Goal: Transaction & Acquisition: Download file/media

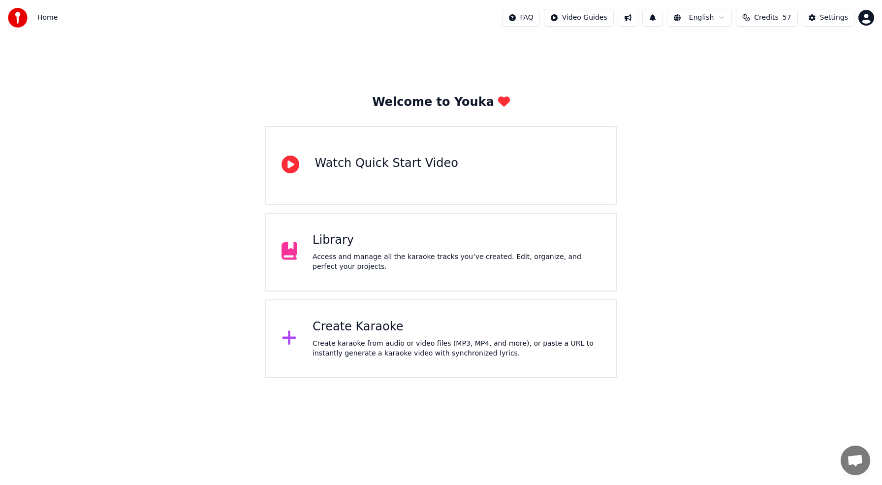
click at [341, 244] on div "Library" at bounding box center [457, 240] width 288 height 16
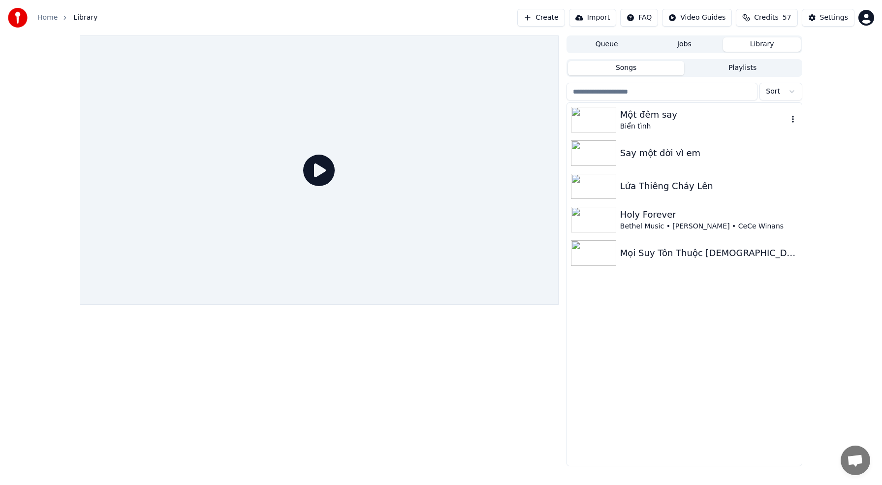
click at [589, 123] on img at bounding box center [593, 120] width 45 height 26
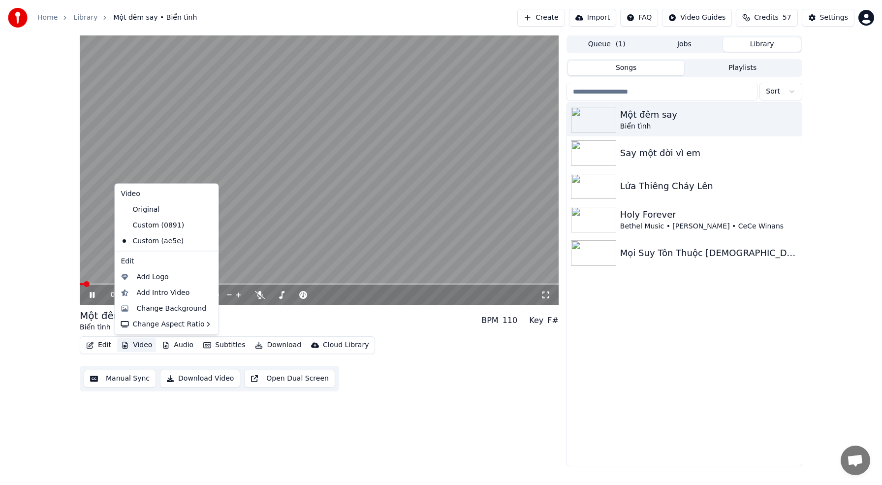
click at [146, 346] on button "Video" at bounding box center [136, 345] width 39 height 14
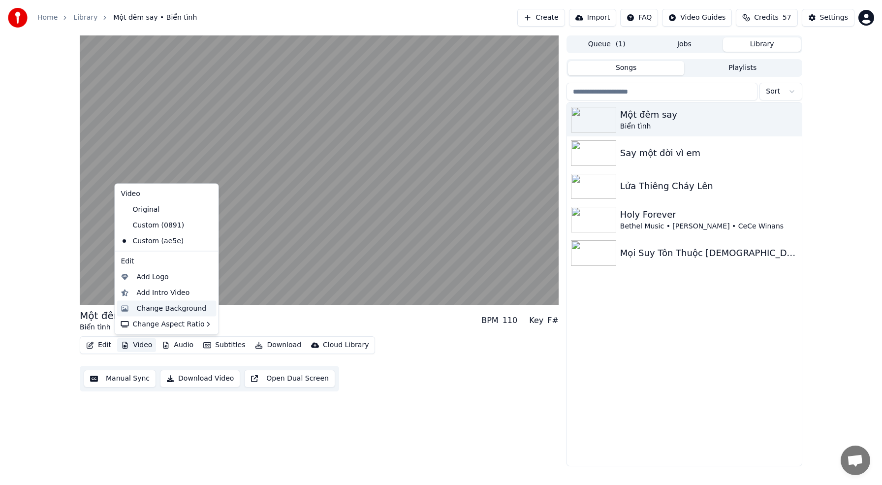
click at [171, 309] on div "Change Background" at bounding box center [172, 308] width 70 height 10
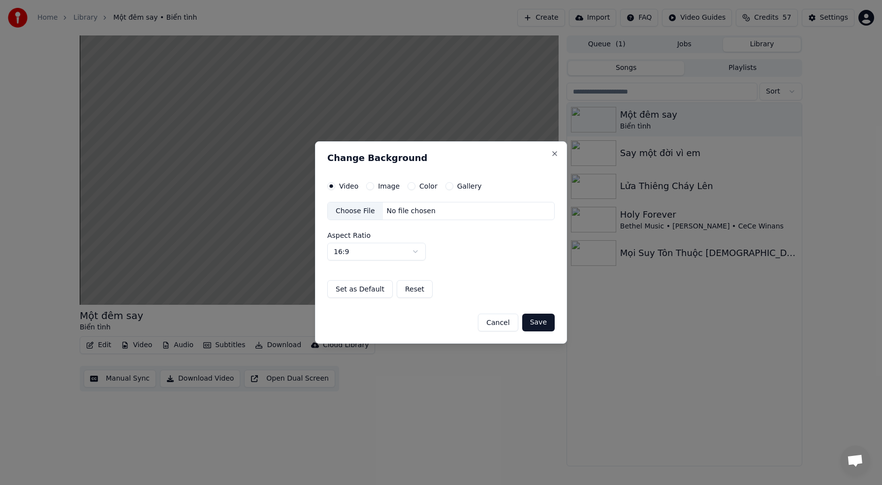
click at [375, 191] on div "Video Image Color Gallery Choose File No file chosen Aspect Ratio 16:9 **** ***…" at bounding box center [440, 240] width 227 height 116
click at [368, 185] on button "Image" at bounding box center [370, 186] width 8 height 8
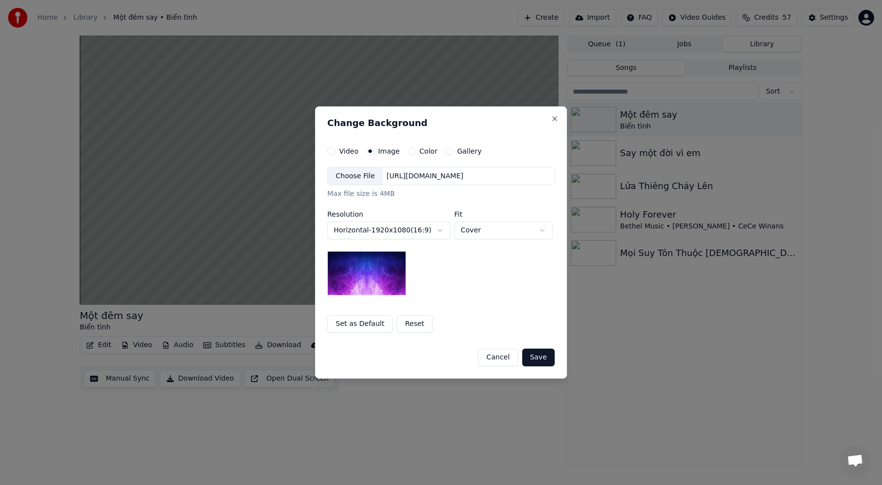
click at [368, 171] on div "Choose File" at bounding box center [355, 176] width 55 height 18
click at [541, 358] on button "Save" at bounding box center [538, 358] width 32 height 18
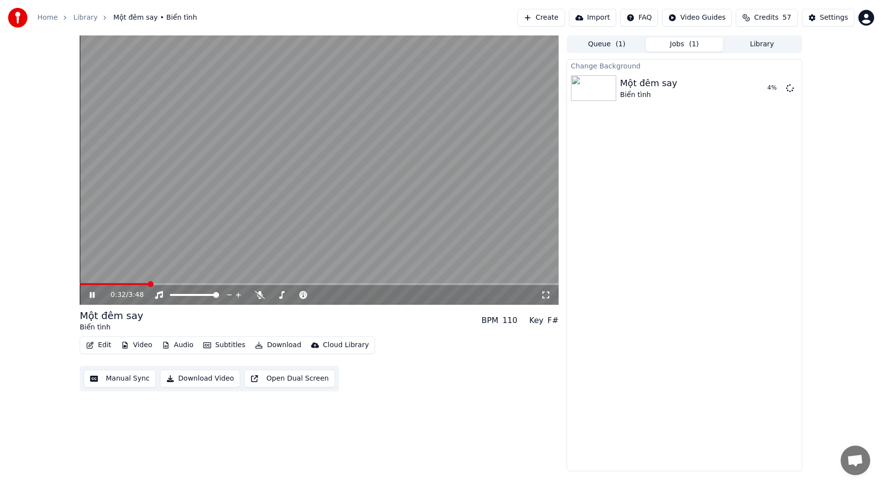
click at [96, 294] on icon at bounding box center [99, 295] width 23 height 8
click at [767, 92] on button "Play" at bounding box center [766, 88] width 31 height 18
click at [264, 245] on video at bounding box center [319, 169] width 479 height 269
click at [80, 283] on span at bounding box center [83, 284] width 6 height 6
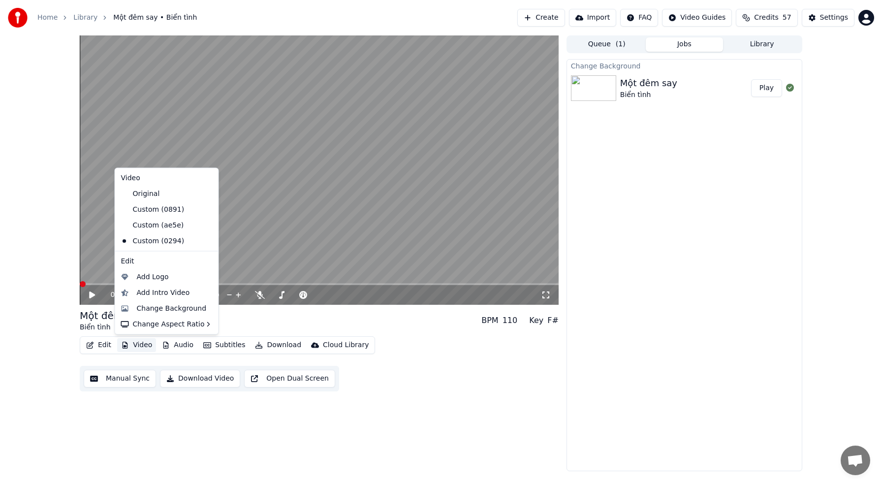
click at [142, 347] on button "Video" at bounding box center [136, 345] width 39 height 14
click at [161, 310] on div "Change Background" at bounding box center [172, 308] width 70 height 10
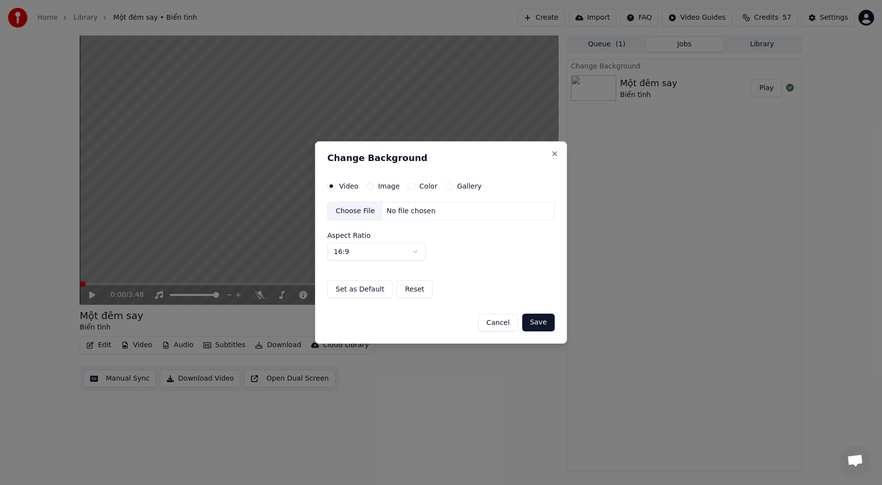
click at [390, 184] on label "Image" at bounding box center [389, 186] width 22 height 7
click at [374, 184] on button "Image" at bounding box center [370, 186] width 8 height 8
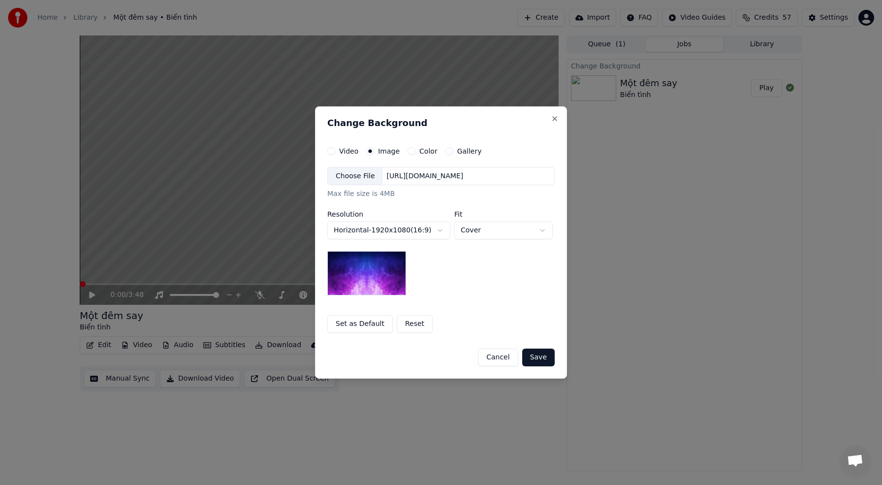
click at [487, 232] on body "**********" at bounding box center [441, 242] width 882 height 485
drag, startPoint x: 487, startPoint y: 232, endPoint x: 483, endPoint y: 228, distance: 5.9
click at [487, 232] on body "**********" at bounding box center [441, 242] width 882 height 485
click at [468, 175] on div "[URL][DOMAIN_NAME]" at bounding box center [425, 176] width 85 height 10
drag, startPoint x: 489, startPoint y: 176, endPoint x: 543, endPoint y: 179, distance: 53.7
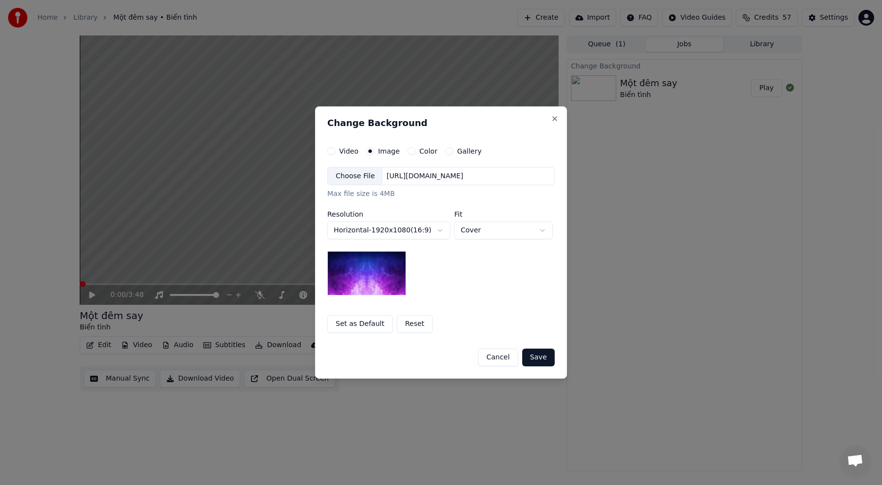
click at [468, 179] on div "[URL][DOMAIN_NAME]" at bounding box center [425, 176] width 85 height 10
click at [542, 359] on button "Save" at bounding box center [538, 358] width 32 height 18
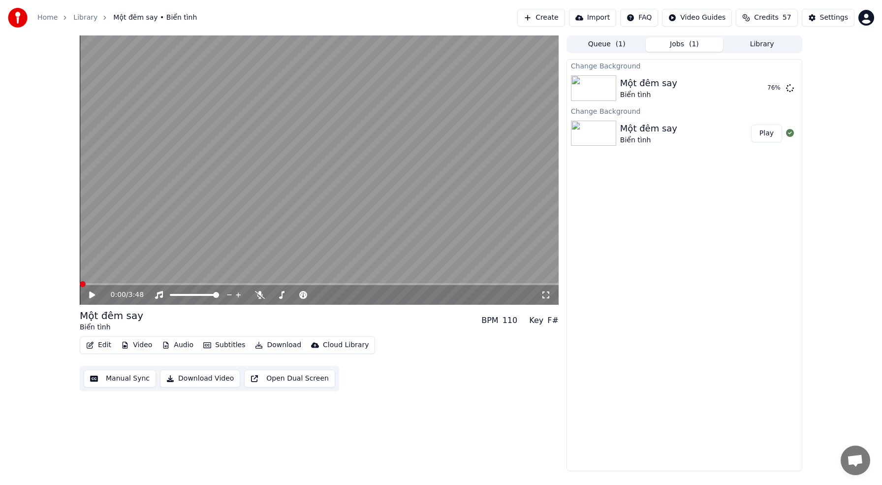
click at [144, 342] on button "Video" at bounding box center [136, 345] width 39 height 14
click at [638, 356] on div "Change Background Một đêm say Biển tình 94 % Change Background Một đêm…" at bounding box center [685, 265] width 236 height 412
click at [761, 91] on button "Play" at bounding box center [766, 88] width 31 height 18
click at [281, 161] on video at bounding box center [319, 169] width 479 height 269
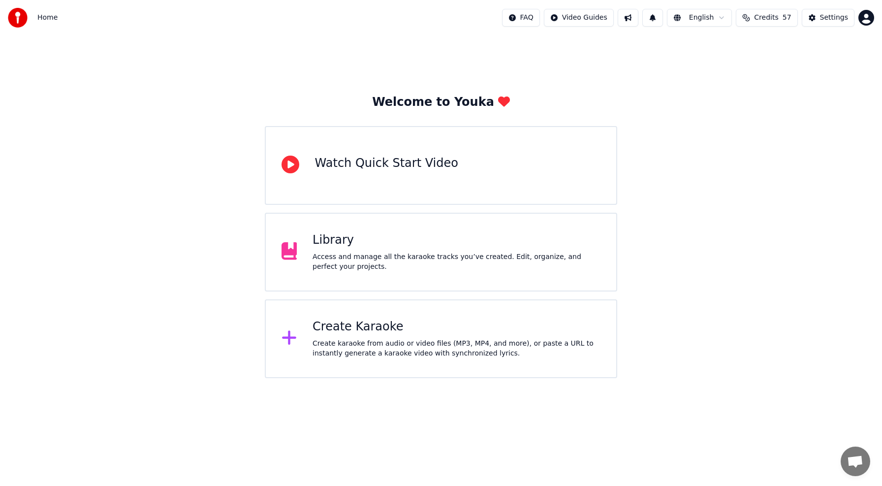
click at [317, 250] on div "Library Access and manage all the karaoke tracks you’ve created. Edit, organize…" at bounding box center [457, 251] width 288 height 39
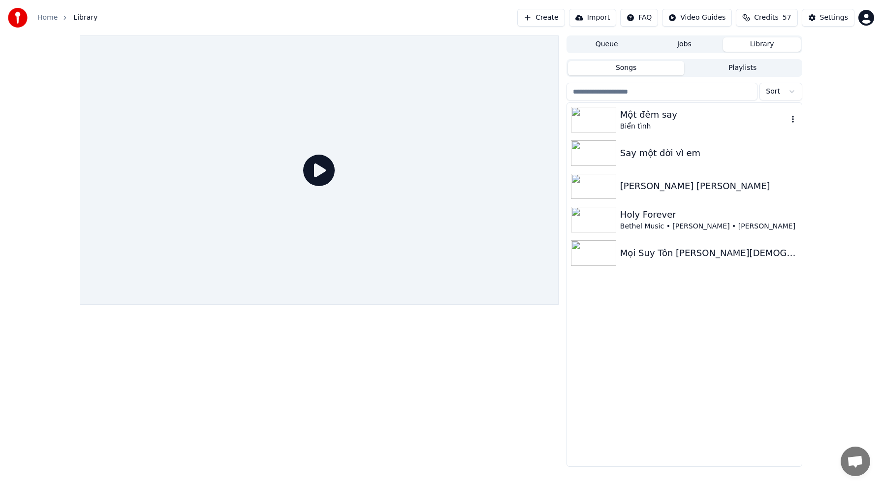
click at [793, 120] on icon "button" at bounding box center [793, 119] width 2 height 7
click at [643, 118] on div "Một đêm say" at bounding box center [704, 115] width 168 height 14
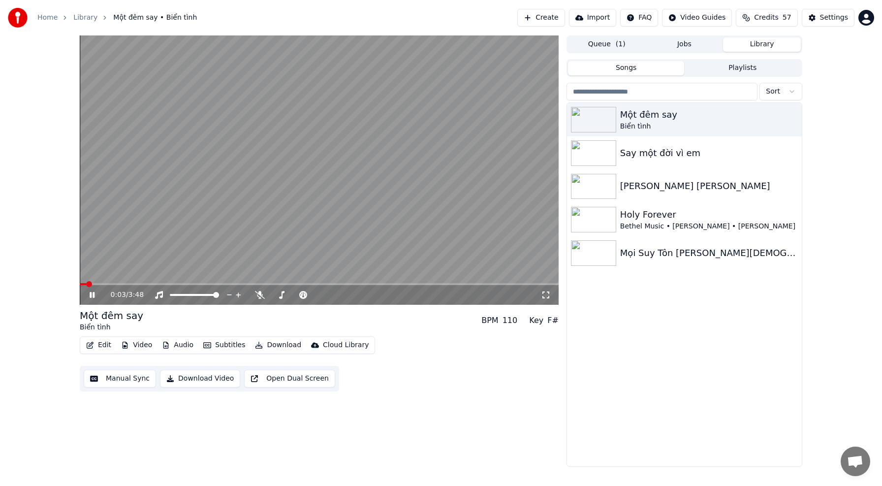
click at [93, 295] on icon at bounding box center [99, 295] width 23 height 8
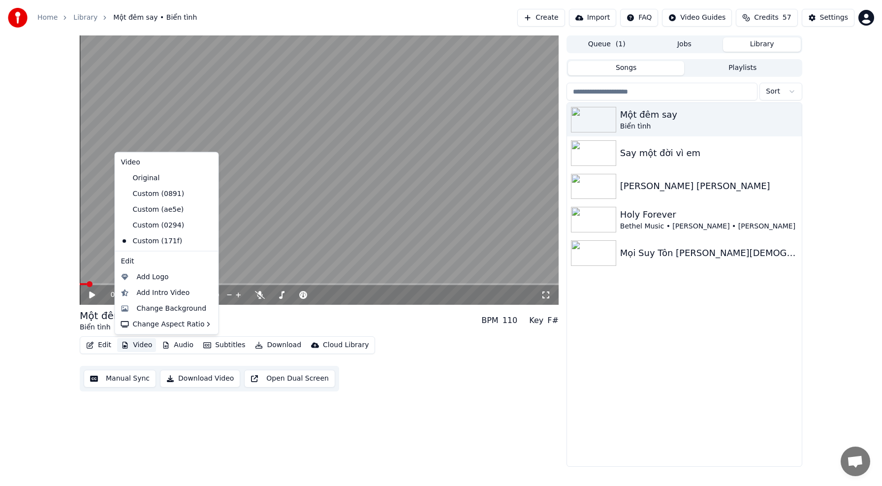
click at [145, 347] on button "Video" at bounding box center [136, 345] width 39 height 14
click at [128, 309] on div "Change Background" at bounding box center [166, 308] width 99 height 16
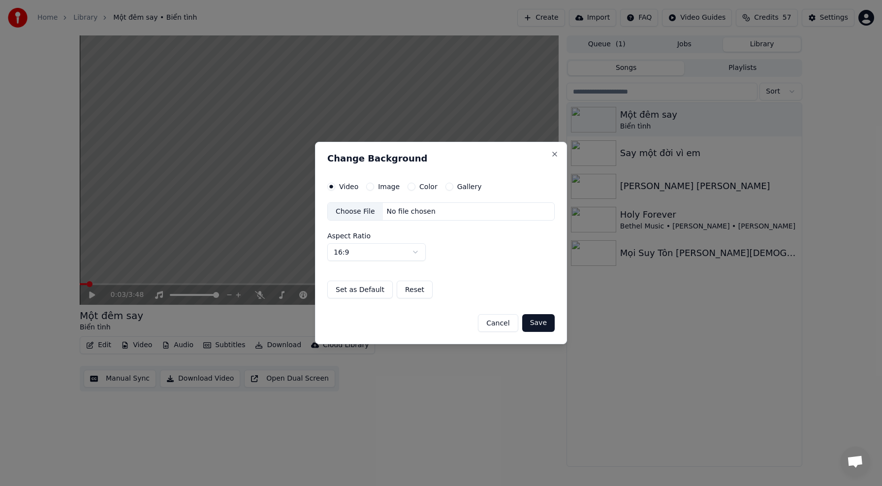
click at [400, 211] on div "No file chosen" at bounding box center [411, 212] width 57 height 10
click at [368, 191] on div "Video Image Color Gallery Choose File No file chosen Aspect Ratio 16:9 **** ***…" at bounding box center [440, 241] width 227 height 116
click at [371, 188] on button "Image" at bounding box center [370, 187] width 8 height 8
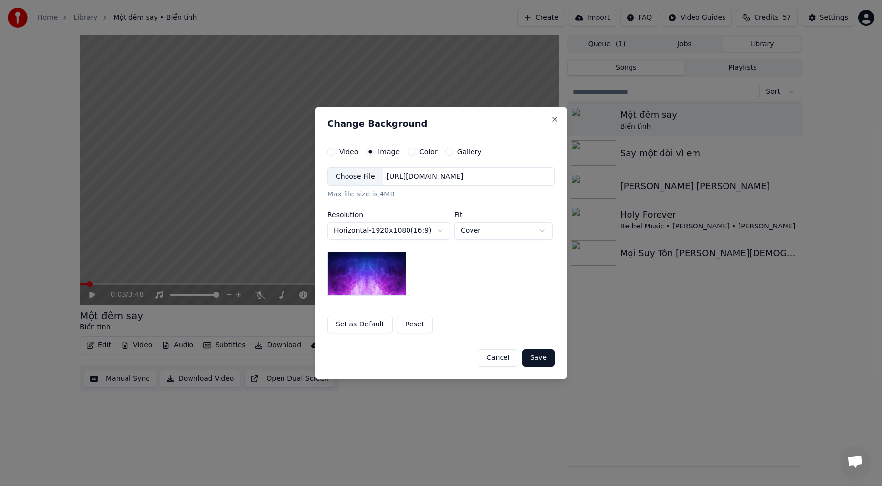
click at [352, 177] on div "Choose File" at bounding box center [355, 177] width 55 height 18
click at [364, 178] on div "Choose File" at bounding box center [355, 177] width 55 height 18
click at [536, 361] on button "Save" at bounding box center [538, 358] width 32 height 18
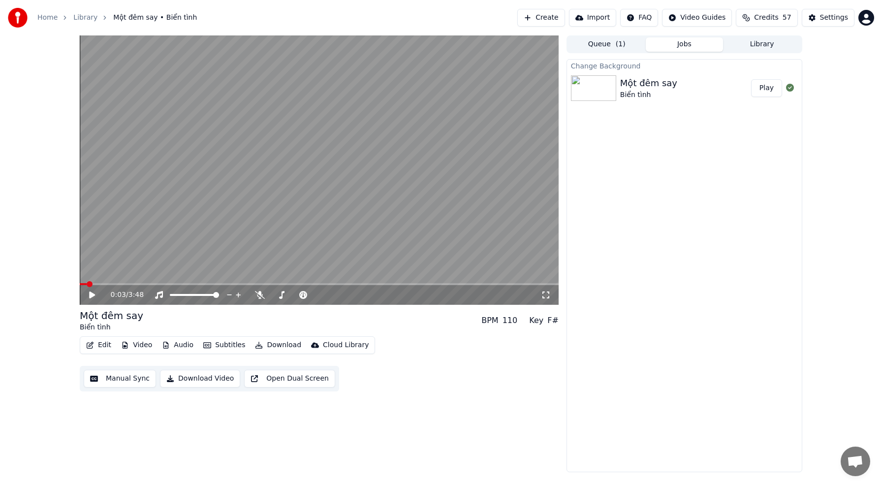
click at [767, 88] on button "Play" at bounding box center [766, 88] width 31 height 18
click at [257, 295] on icon at bounding box center [260, 295] width 10 height 8
click at [94, 292] on icon at bounding box center [92, 295] width 5 height 6
click at [141, 344] on button "Video" at bounding box center [136, 345] width 39 height 14
click at [269, 308] on div "0:21 / 3:48 Một đêm say Biển tình BPM 110 Key F# Edit Video Audio Subtitl…" at bounding box center [319, 253] width 479 height 437
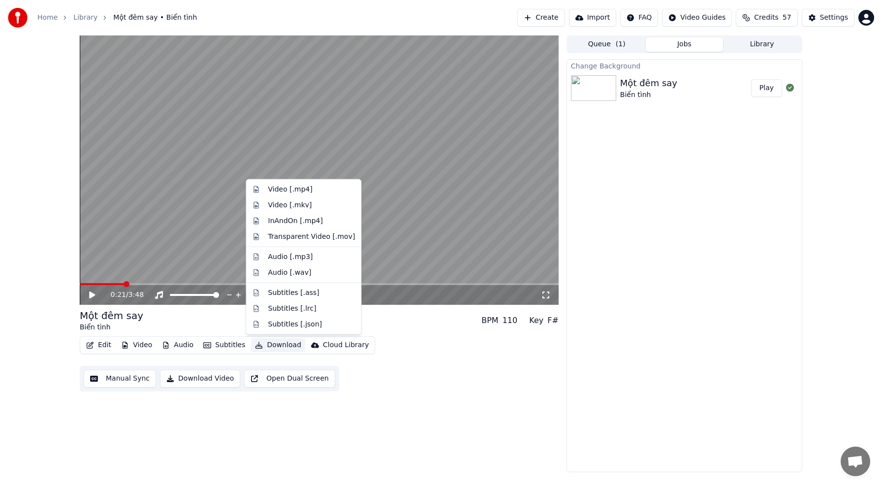
click at [274, 346] on button "Download" at bounding box center [278, 345] width 54 height 14
click at [304, 189] on div "Video [.mp4]" at bounding box center [290, 190] width 44 height 10
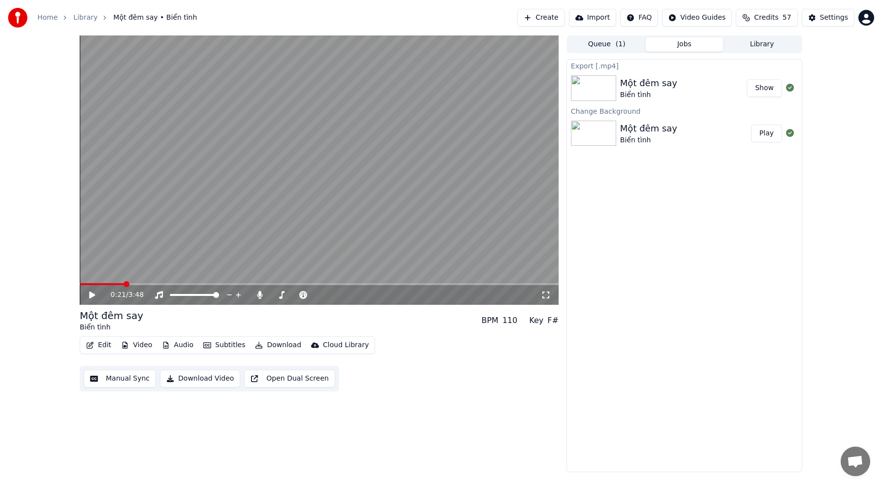
click at [763, 86] on button "Show" at bounding box center [764, 88] width 35 height 18
